Goal: Information Seeking & Learning: Understand process/instructions

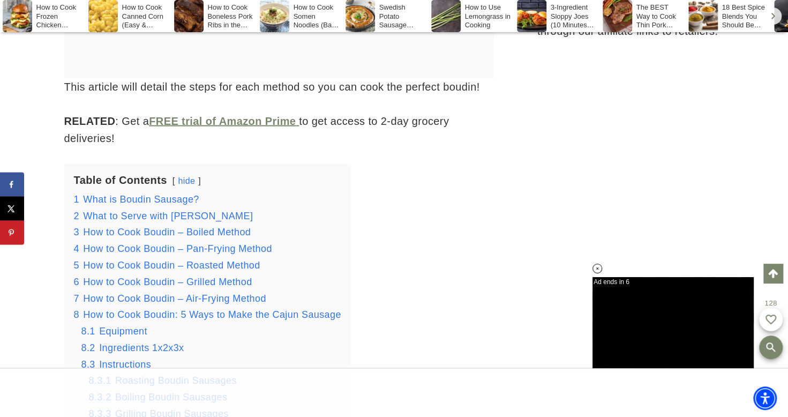
scroll to position [1319, 0]
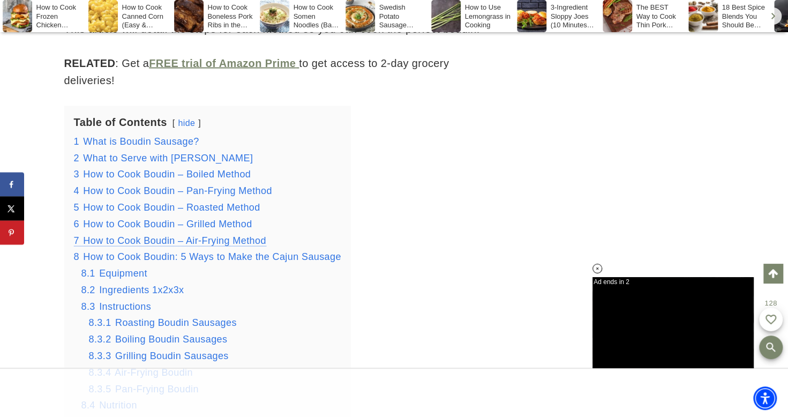
click at [154, 243] on span "How to Cook Boudin – Air-Frying Method" at bounding box center [174, 240] width 183 height 11
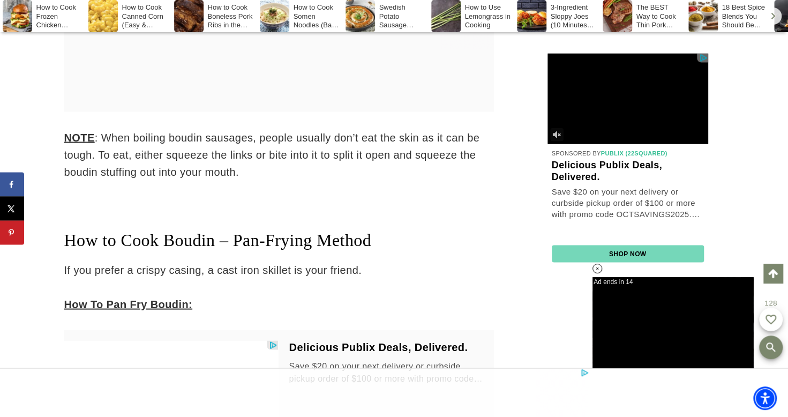
scroll to position [3445, 0]
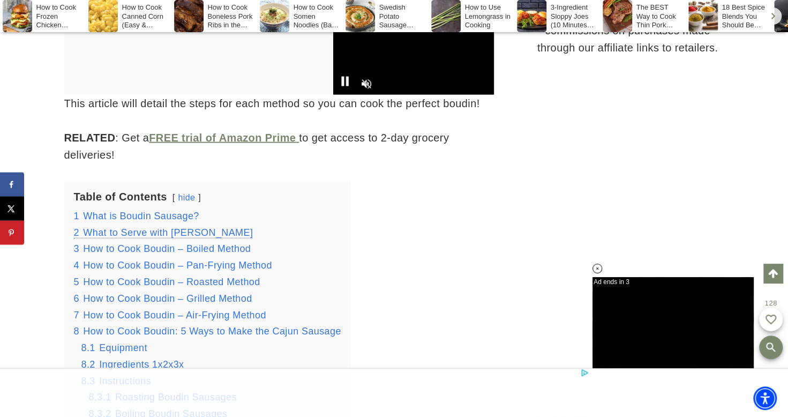
click at [152, 233] on span "What to Serve with [PERSON_NAME]" at bounding box center [168, 232] width 170 height 11
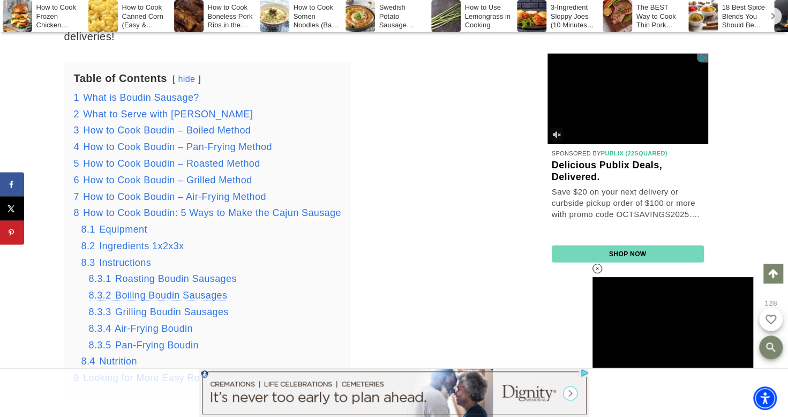
click at [159, 295] on span "Boiling Boudin Sausages" at bounding box center [171, 295] width 112 height 11
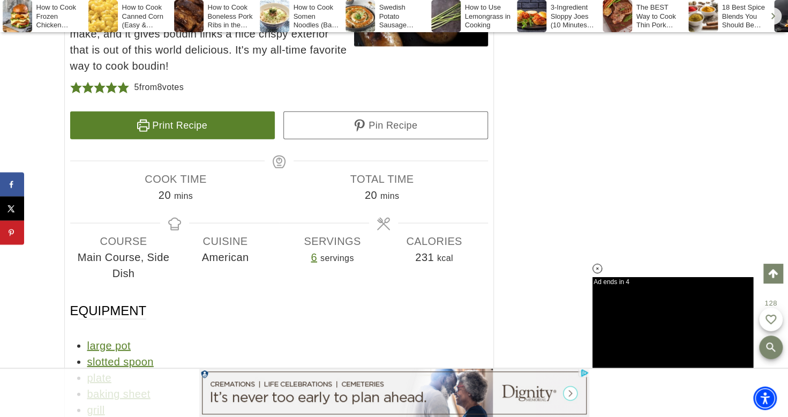
click at [180, 111] on link "Print Recipe" at bounding box center [172, 125] width 205 height 28
